Goal: Transaction & Acquisition: Purchase product/service

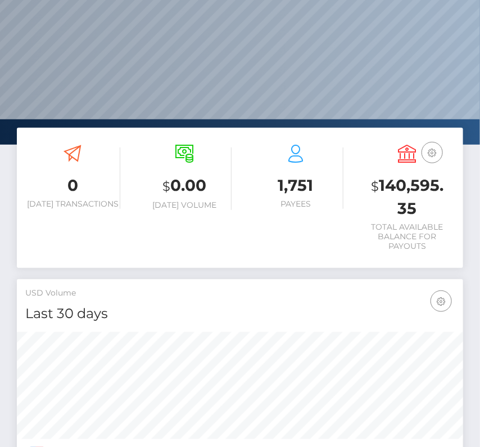
scroll to position [199, 215]
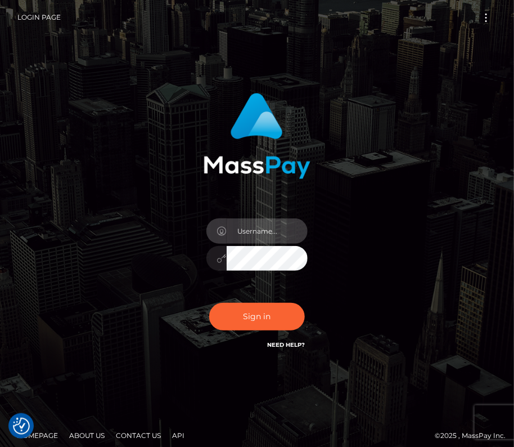
click at [269, 235] on input "text" at bounding box center [267, 230] width 81 height 25
type input "kateo"
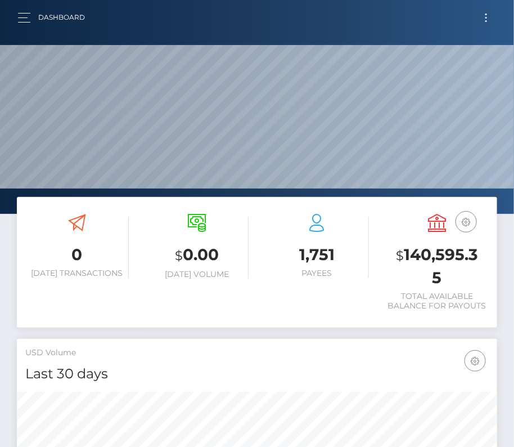
scroll to position [199, 232]
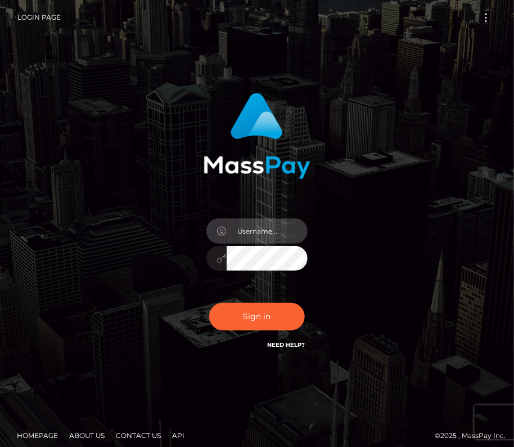
click at [241, 226] on input "text" at bounding box center [267, 230] width 81 height 25
type input "kateo"
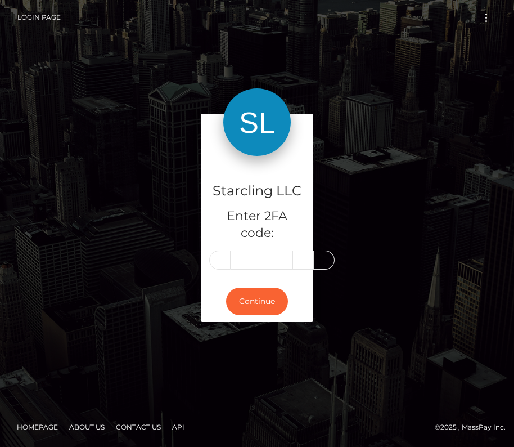
type input "7"
type input "4"
type input "7"
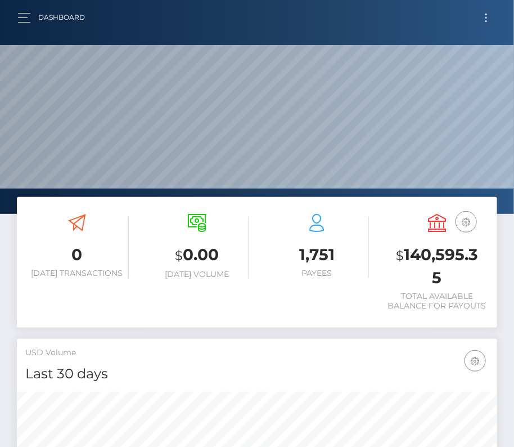
scroll to position [199, 232]
click at [24, 12] on button "button" at bounding box center [27, 17] width 21 height 15
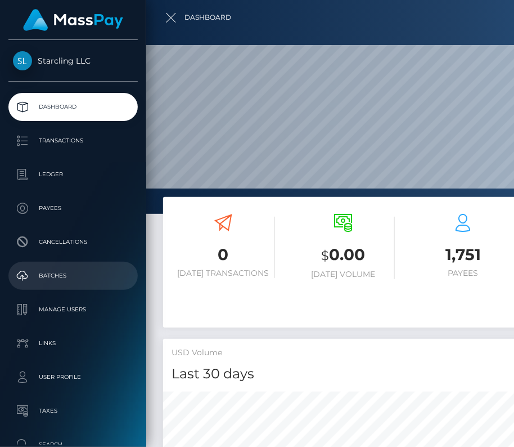
click at [57, 279] on p "Batches" at bounding box center [73, 275] width 120 height 17
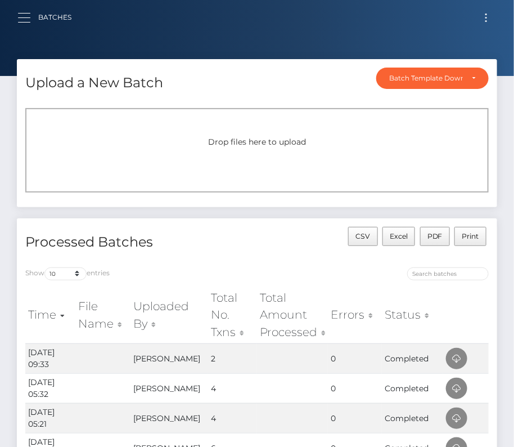
click at [22, 14] on button "button" at bounding box center [27, 17] width 21 height 15
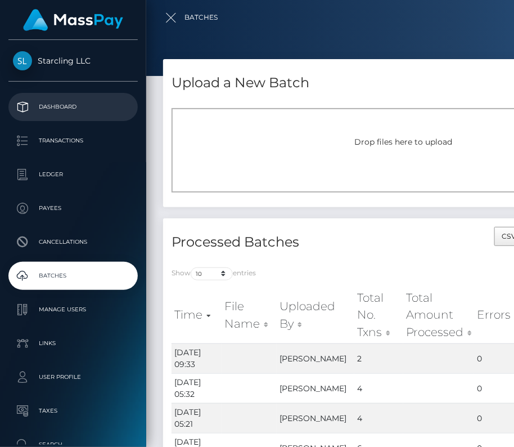
click at [62, 105] on p "Dashboard" at bounding box center [73, 106] width 120 height 17
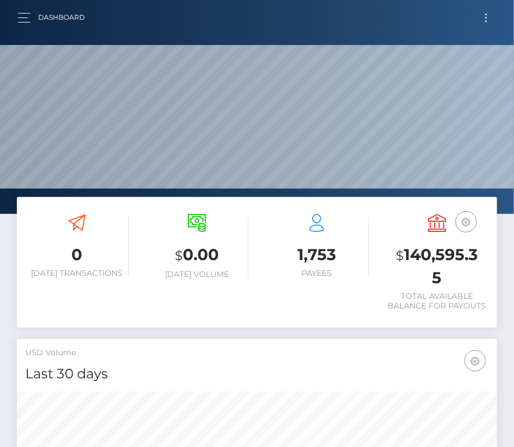
click at [486, 16] on button "Toggle navigation" at bounding box center [486, 17] width 21 height 15
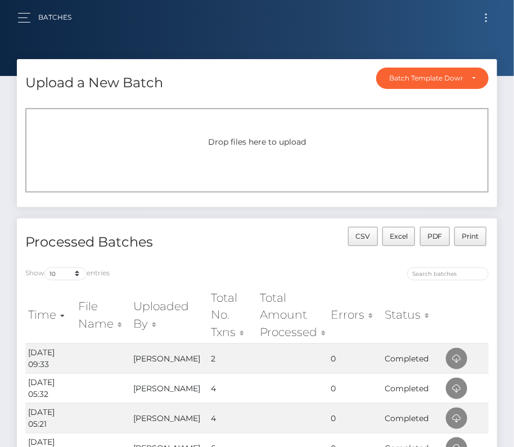
click at [485, 16] on button "Toggle navigation" at bounding box center [486, 17] width 21 height 15
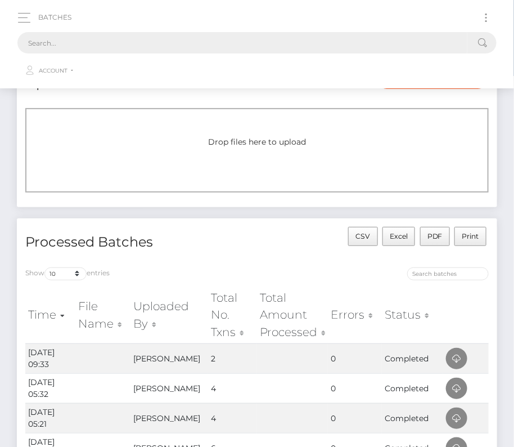
click at [244, 47] on input "text" at bounding box center [242, 42] width 450 height 21
paste input "232820"
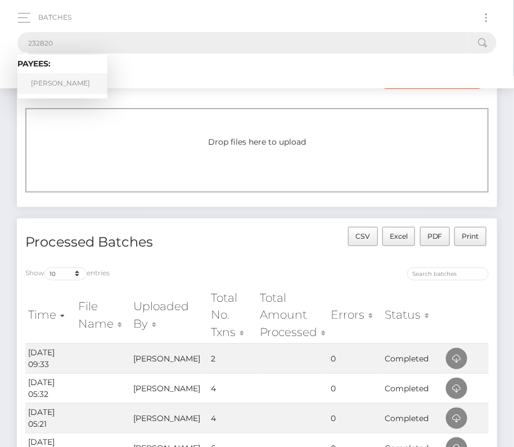
type input "232820"
click at [62, 81] on link "Wendell Radford" at bounding box center [62, 83] width 90 height 21
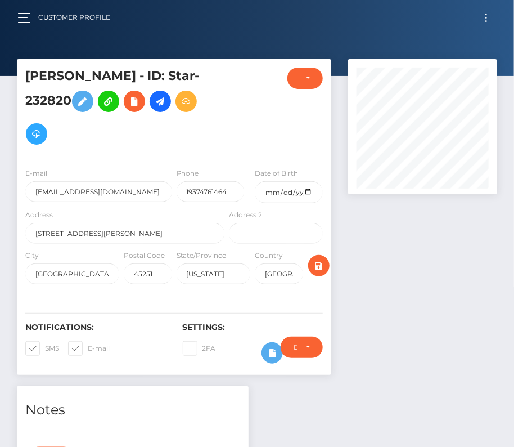
scroll to position [135, 149]
click at [306, 190] on input "date" at bounding box center [289, 192] width 68 height 22
type input "1986-05-19"
click at [45, 346] on span at bounding box center [45, 348] width 0 height 8
click at [45, 346] on input "SMS" at bounding box center [48, 344] width 7 height 7
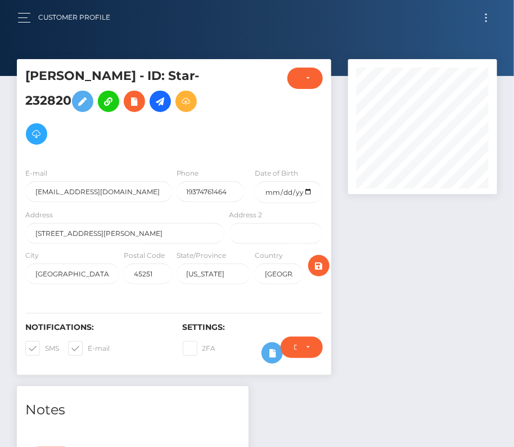
checkbox input "false"
click at [88, 346] on span at bounding box center [88, 348] width 0 height 8
click at [88, 346] on input "E-mail" at bounding box center [91, 344] width 7 height 7
checkbox input "false"
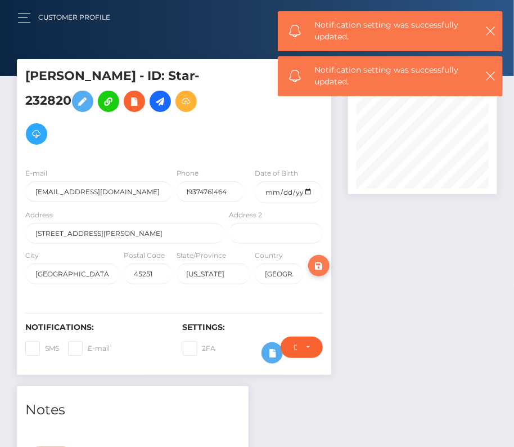
click at [322, 263] on icon "submit" at bounding box center [319, 266] width 14 height 14
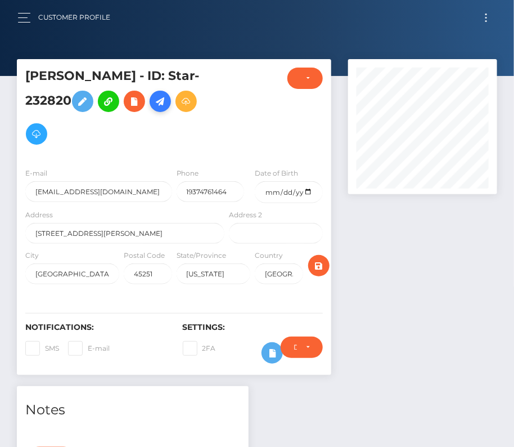
click at [167, 107] on icon at bounding box center [161, 102] width 14 height 14
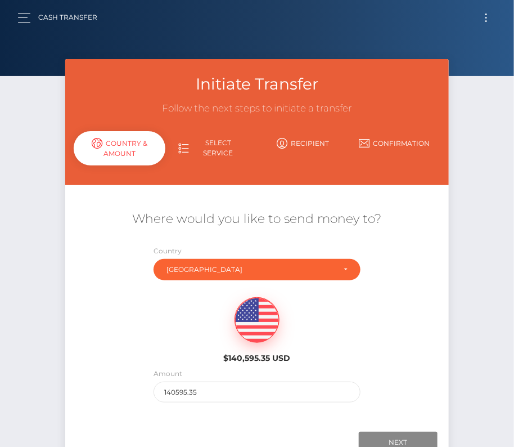
click at [484, 18] on button "Toggle navigation" at bounding box center [486, 17] width 21 height 15
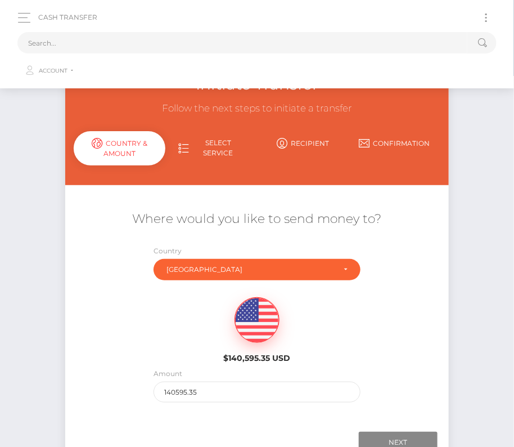
click at [484, 18] on button "Toggle navigation" at bounding box center [486, 17] width 21 height 15
click at [302, 39] on input "text" at bounding box center [242, 42] width 450 height 21
paste input "232820"
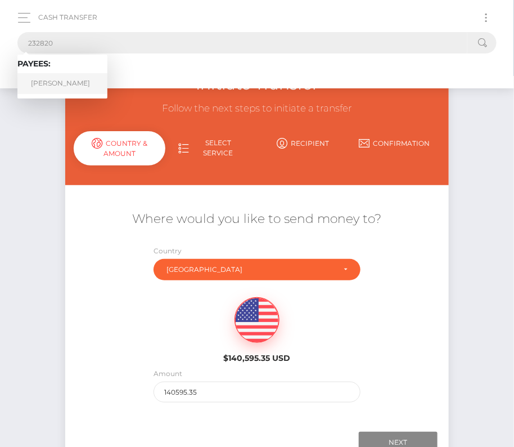
type input "232820"
click at [62, 82] on link "Wendell Radford" at bounding box center [62, 83] width 90 height 21
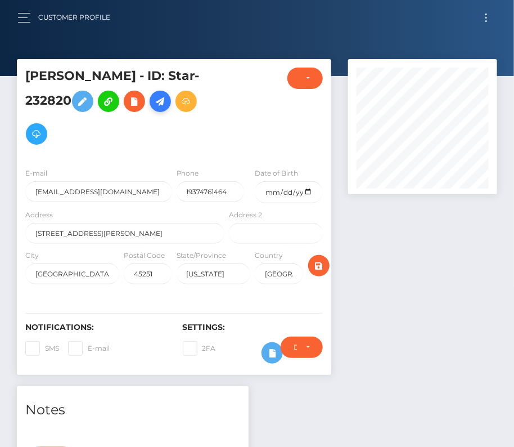
click at [167, 99] on icon at bounding box center [161, 102] width 14 height 14
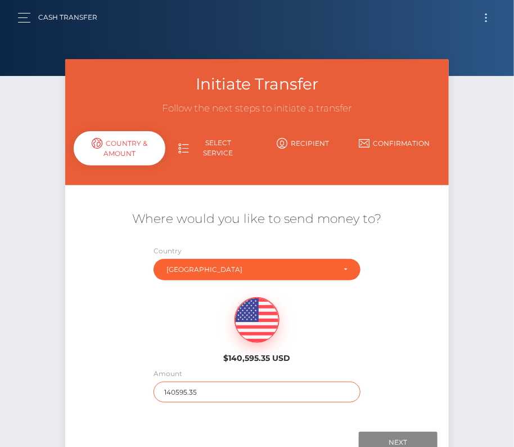
click at [185, 390] on input "140595.35" at bounding box center [257, 391] width 207 height 21
type input "290"
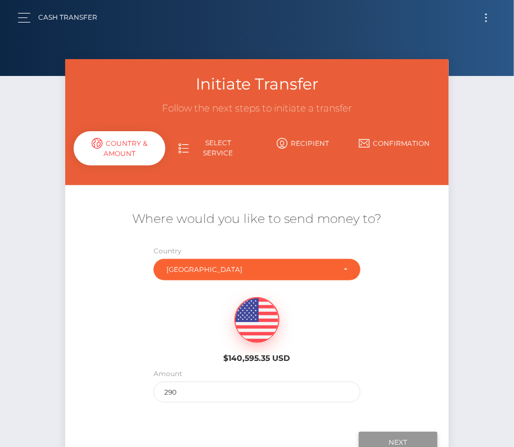
click at [393, 433] on input "Next" at bounding box center [398, 441] width 79 height 21
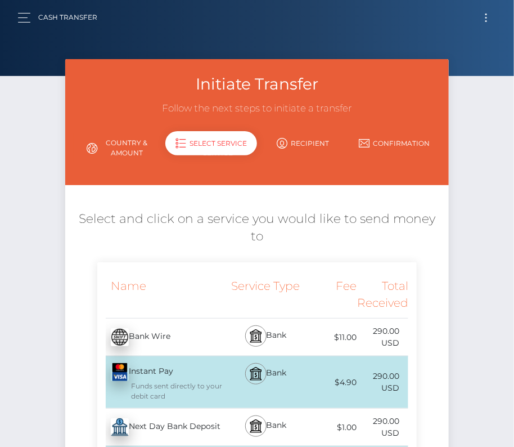
click at [174, 415] on div "Next Day Bank Deposit - USD" at bounding box center [161, 427] width 129 height 32
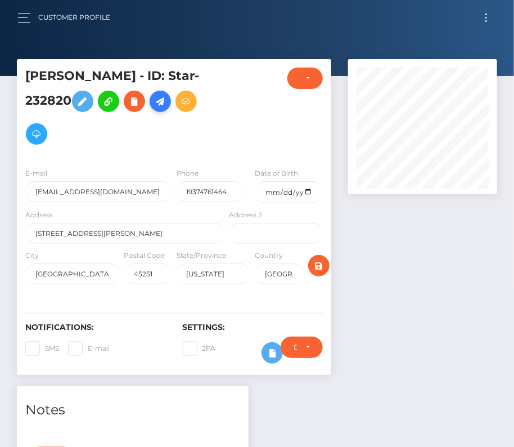
click at [164, 101] on icon at bounding box center [161, 102] width 14 height 14
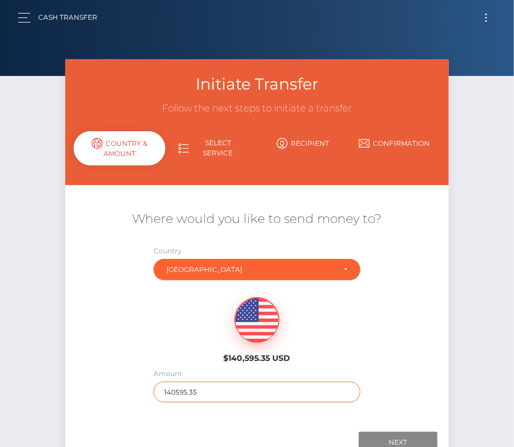
click at [178, 384] on input "140595.35" at bounding box center [257, 391] width 207 height 21
type input "290"
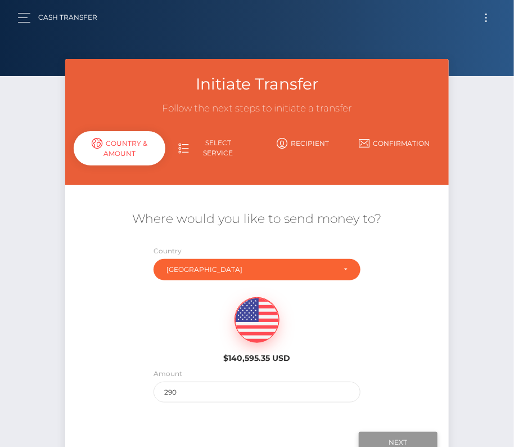
click at [399, 435] on input "Next" at bounding box center [398, 441] width 79 height 21
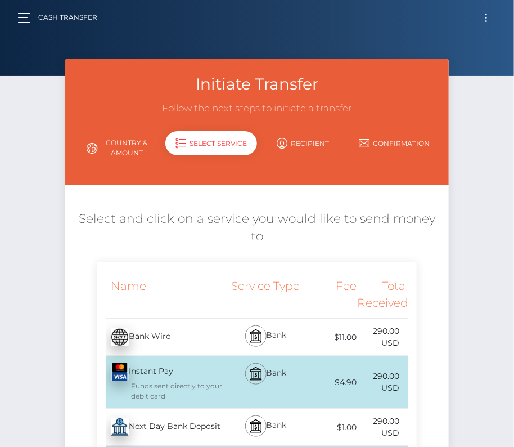
click at [190, 411] on div "Next Day Bank Deposit - USD" at bounding box center [161, 427] width 129 height 32
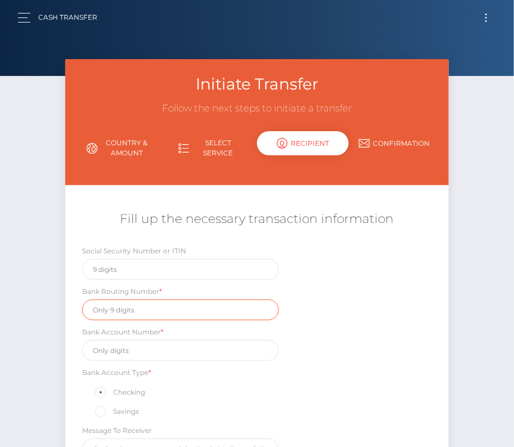
click at [147, 312] on input "text" at bounding box center [180, 309] width 197 height 21
paste input "242279408"
type input "242279408"
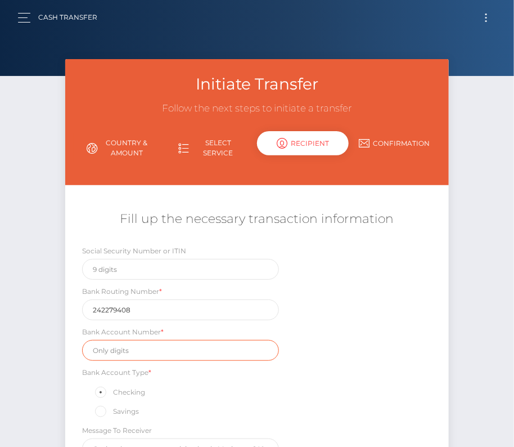
click at [129, 349] on input "text" at bounding box center [180, 350] width 197 height 21
paste input "5200859"
type input "5200859"
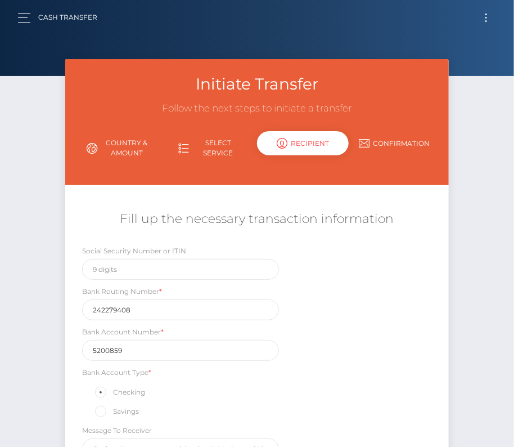
click at [397, 394] on div "Social Security Number or ITIN Bank Routing Number * 242279408 Bank Account Num…" at bounding box center [257, 355] width 384 height 220
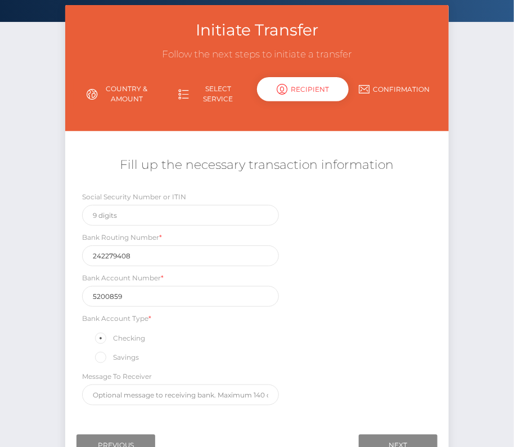
scroll to position [91, 0]
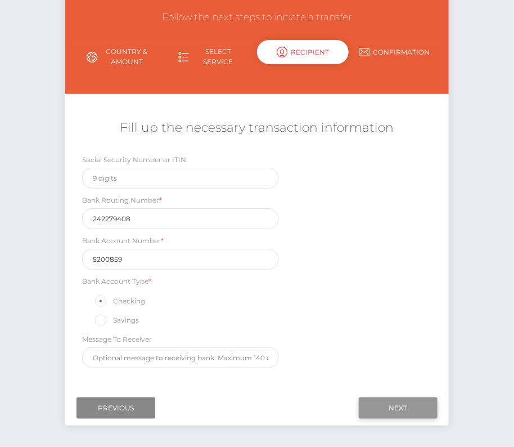
click at [390, 402] on input "Next" at bounding box center [398, 407] width 79 height 21
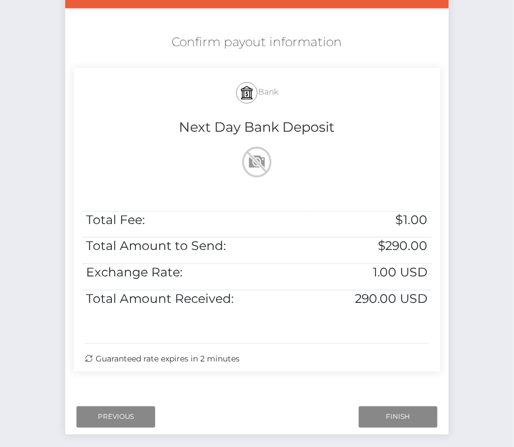
scroll to position [230, 0]
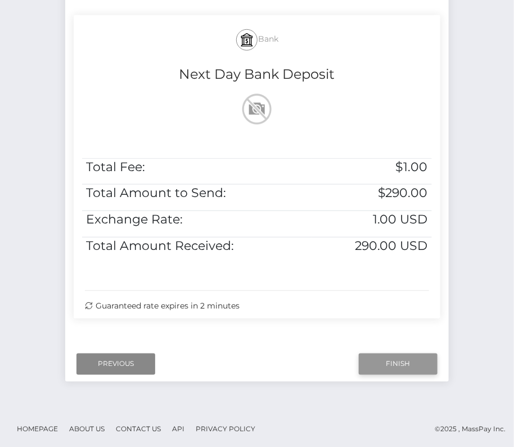
click at [395, 367] on input "Finish" at bounding box center [398, 363] width 79 height 21
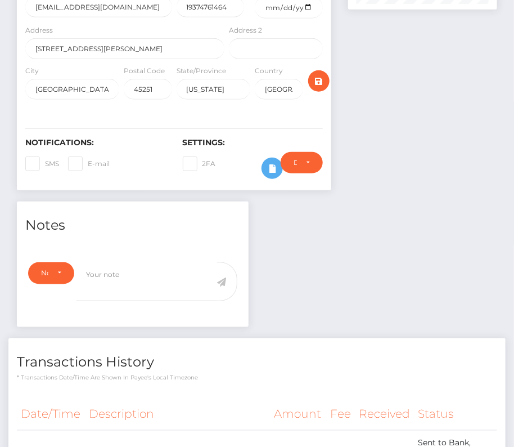
scroll to position [320, 0]
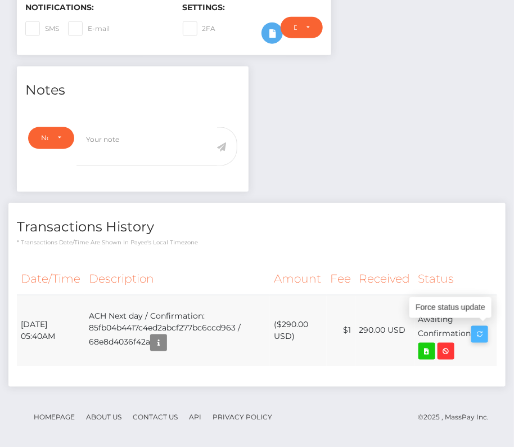
drag, startPoint x: 17, startPoint y: 317, endPoint x: 478, endPoint y: 325, distance: 461.3
click at [478, 324] on tr "October 10, 2025 05:40AM ACH Next day / Confirmation: 85fb04b4417c4ed2abcf277bc…" at bounding box center [257, 330] width 480 height 71
copy tr "October 10, 2025 05:40AM ACH Next day / Confirmation: 85fb04b4417c4ed2abcf277bc…"
click at [430, 350] on icon at bounding box center [427, 351] width 14 height 14
click at [0, 0] on div "Wendell Radford - ID: Star-232820 CLOSED ACTIVE E-mail" at bounding box center [257, 97] width 514 height 714
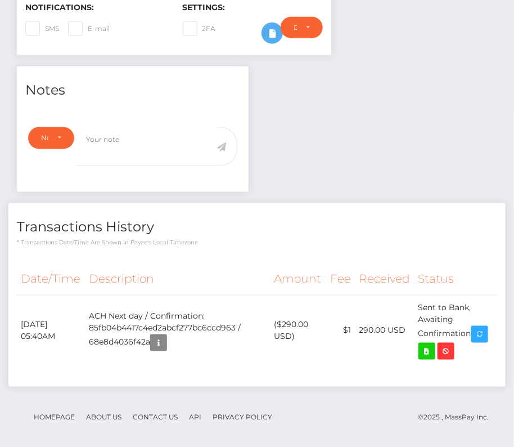
click at [203, 258] on div "Date/Time Description Amount Fee Received Status" at bounding box center [256, 320] width 497 height 131
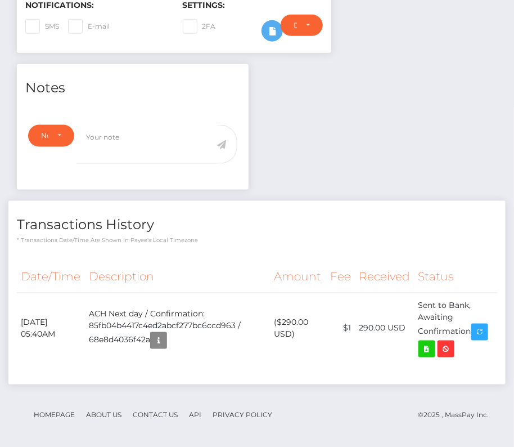
scroll to position [0, 0]
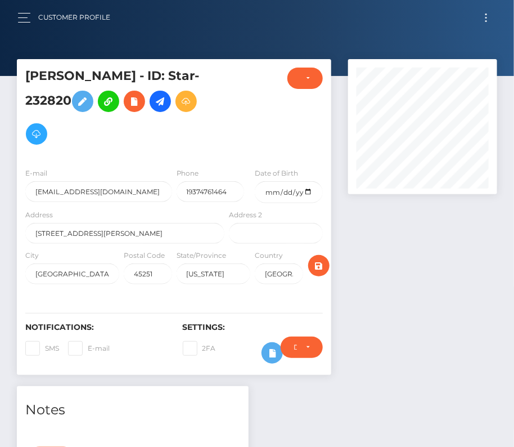
click at [487, 28] on div "Customer Profile Loading... Loading..." at bounding box center [257, 18] width 496 height 24
click at [487, 17] on button "Toggle navigation" at bounding box center [486, 17] width 21 height 15
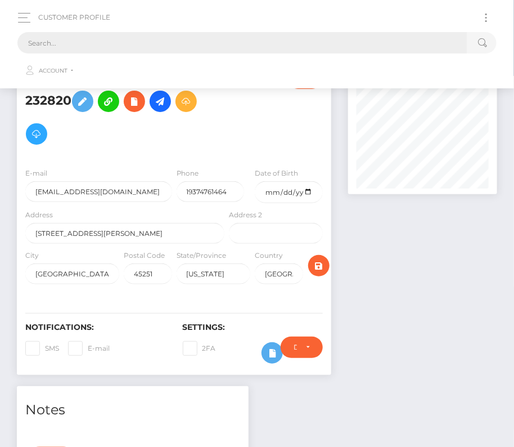
click at [248, 41] on input "text" at bounding box center [242, 42] width 450 height 21
paste input "197200"
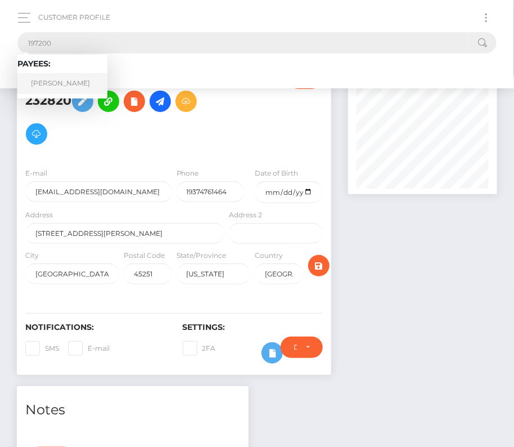
type input "197200"
click at [56, 82] on link "Gregory W Flannagan" at bounding box center [62, 83] width 90 height 21
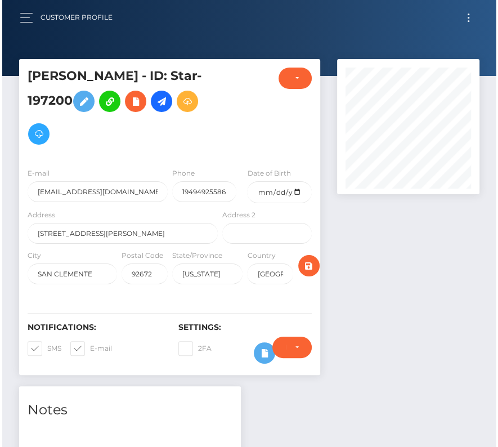
scroll to position [135, 143]
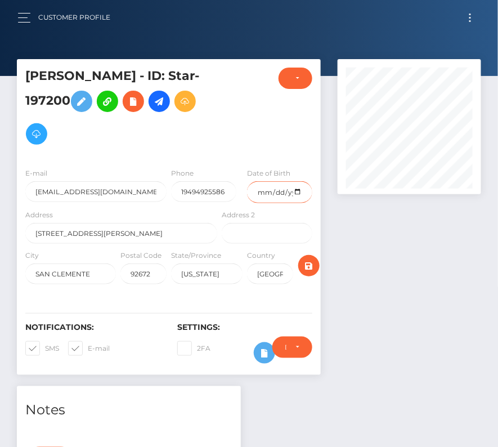
click at [302, 192] on input "date" at bounding box center [279, 192] width 65 height 22
click at [298, 191] on input "date" at bounding box center [279, 192] width 65 height 22
type input "[DATE]"
click at [45, 348] on span at bounding box center [45, 348] width 0 height 8
click at [45, 348] on input "SMS" at bounding box center [48, 344] width 7 height 7
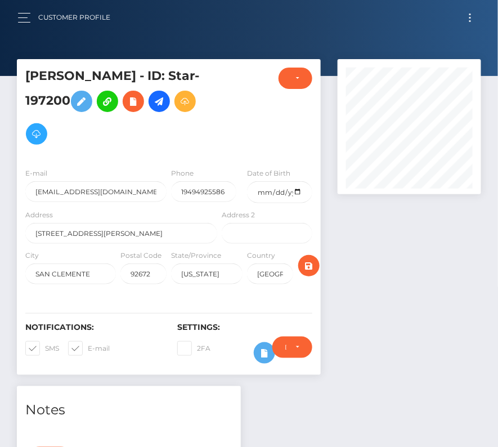
checkbox input "false"
click at [88, 344] on span at bounding box center [88, 348] width 0 height 8
click at [88, 344] on input "E-mail" at bounding box center [91, 344] width 7 height 7
checkbox input "false"
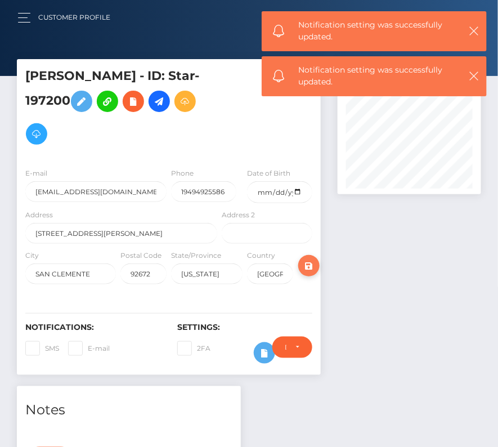
click at [310, 264] on icon "submit" at bounding box center [309, 266] width 14 height 14
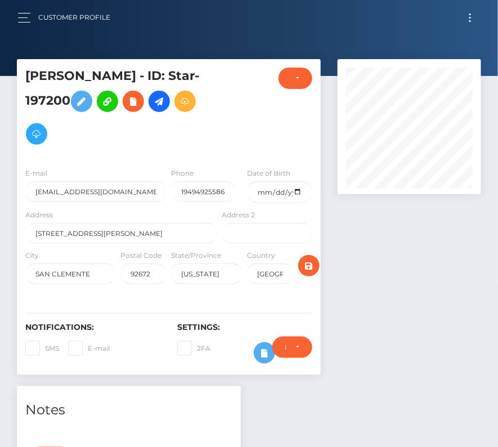
scroll to position [135, 143]
click at [305, 262] on icon "submit" at bounding box center [309, 266] width 14 height 14
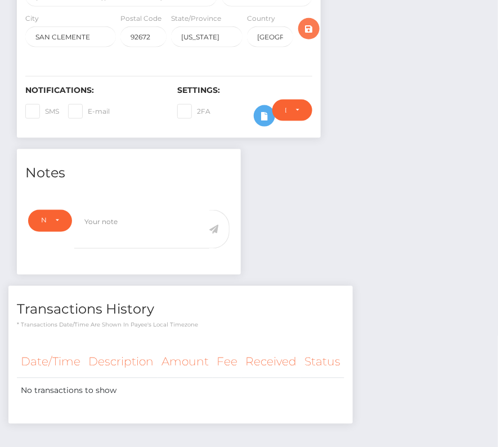
scroll to position [0, 0]
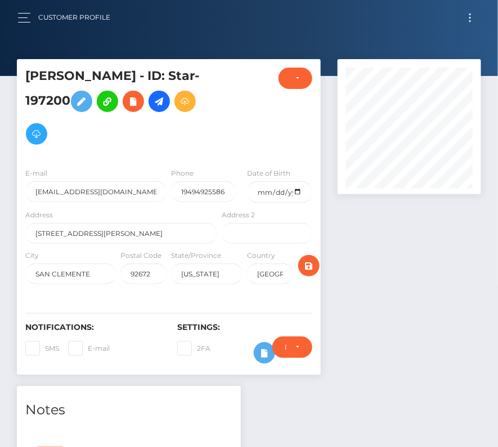
scroll to position [135, 143]
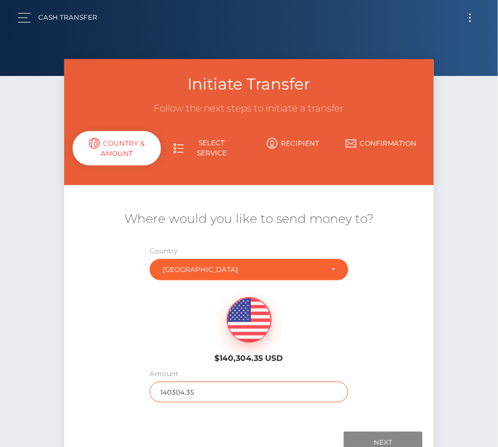
click at [191, 389] on input "140304.35" at bounding box center [249, 391] width 199 height 21
type input "1120"
click at [327, 354] on div "$140,304.35 USD" at bounding box center [249, 327] width 370 height 82
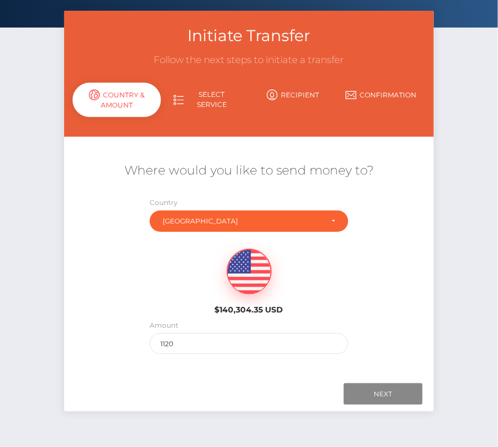
scroll to position [53, 0]
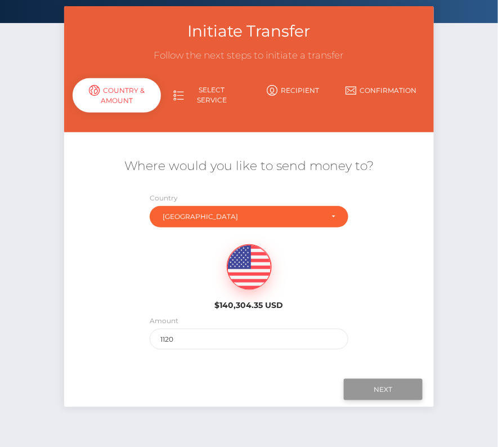
click at [377, 385] on input "Next" at bounding box center [383, 389] width 79 height 21
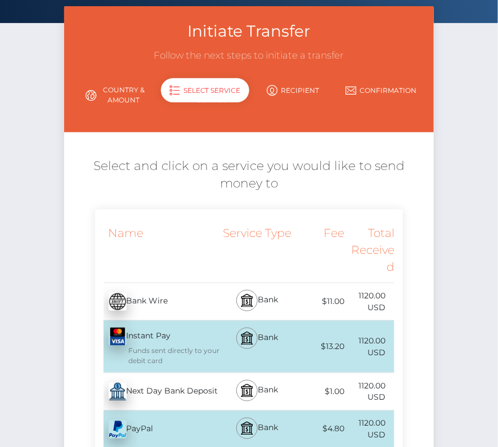
click at [148, 384] on div "Next Day Bank Deposit - USD" at bounding box center [157, 392] width 125 height 32
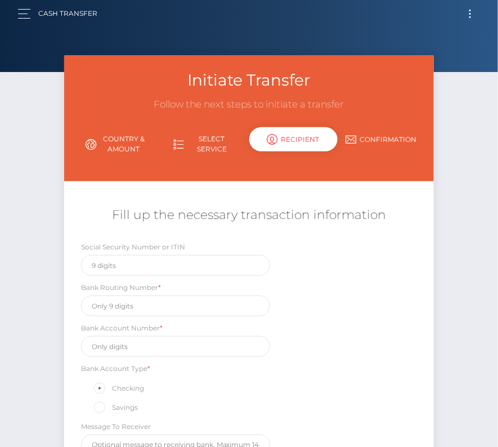
scroll to position [0, 0]
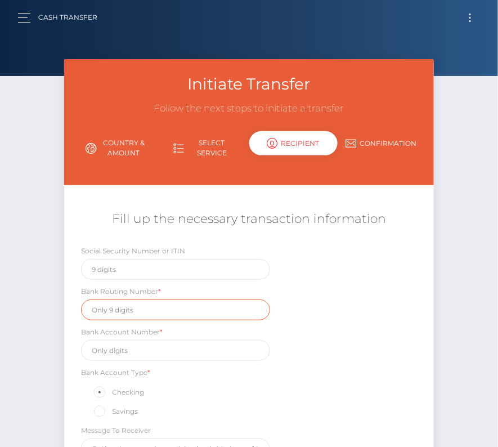
click at [119, 312] on input "text" at bounding box center [175, 309] width 189 height 21
paste input "122000496"
type input "122000496"
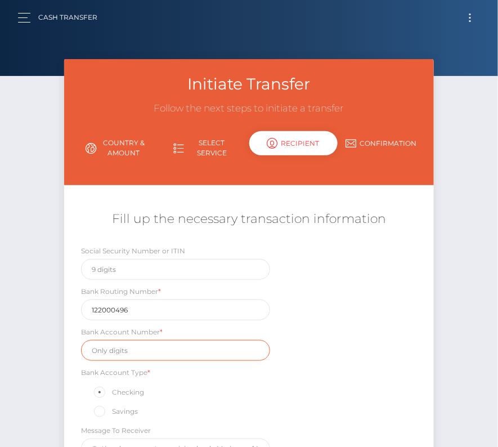
click at [108, 352] on input "text" at bounding box center [175, 350] width 189 height 21
paste input "0480050584"
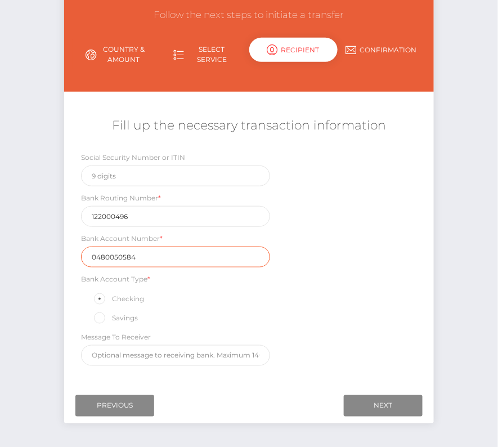
scroll to position [102, 0]
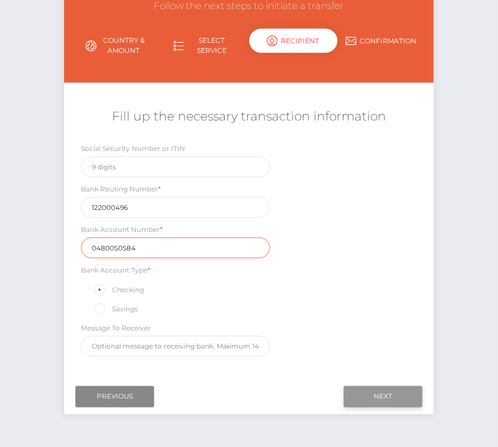
type input "0480050584"
click at [395, 393] on input "Next" at bounding box center [383, 396] width 79 height 21
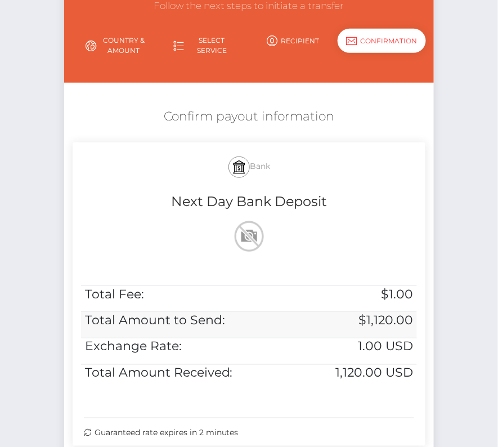
scroll to position [230, 0]
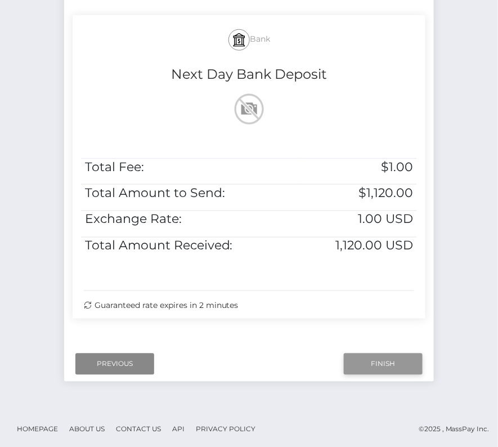
click at [370, 361] on input "Finish" at bounding box center [383, 363] width 79 height 21
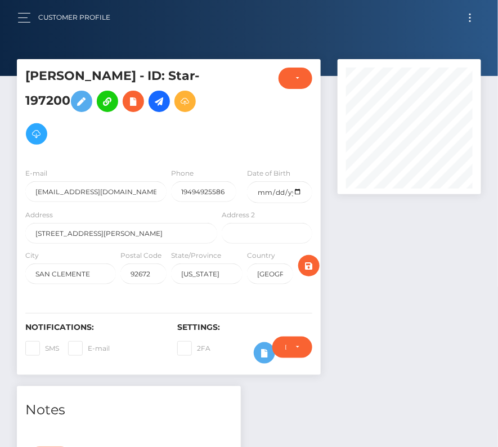
scroll to position [262, 0]
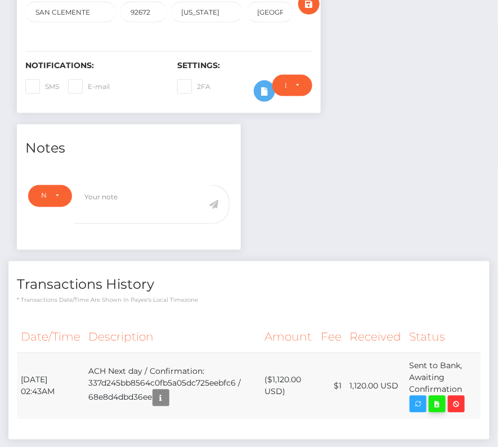
click at [439, 397] on icon at bounding box center [437, 404] width 14 height 14
drag, startPoint x: 19, startPoint y: 372, endPoint x: 466, endPoint y: 381, distance: 446.7
click at [466, 381] on tr "October 10, 2025 02:43AM ACH Next day / Confirmation: 337d245bb8564c0fb5a05dc72…" at bounding box center [249, 386] width 464 height 66
copy tr "October 10, 2025 02:43AM ACH Next day / Confirmation: 337d245bb8564c0fb5a05dc72…"
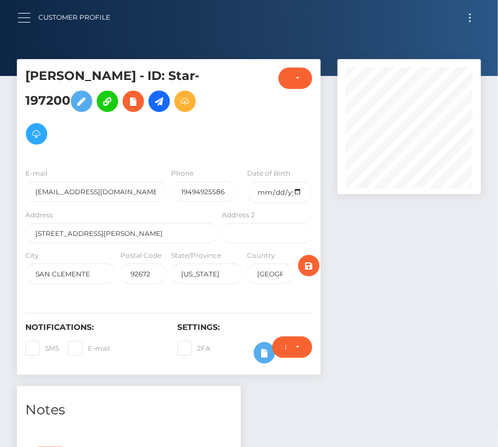
click at [21, 11] on button "button" at bounding box center [27, 17] width 21 height 15
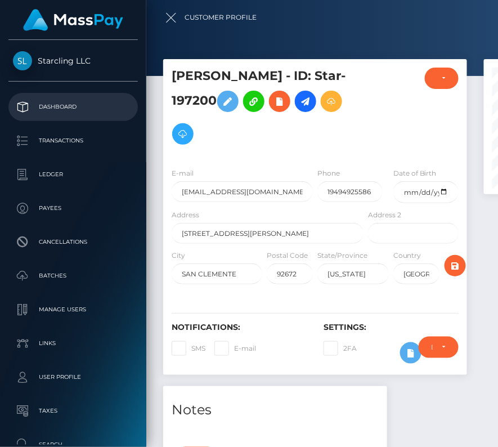
click at [39, 109] on p "Dashboard" at bounding box center [73, 106] width 120 height 17
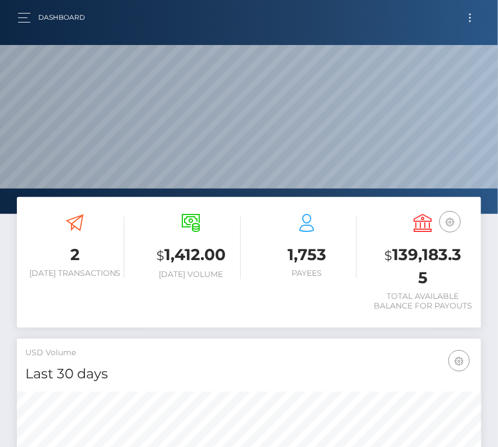
scroll to position [199, 223]
